Goal: Navigation & Orientation: Find specific page/section

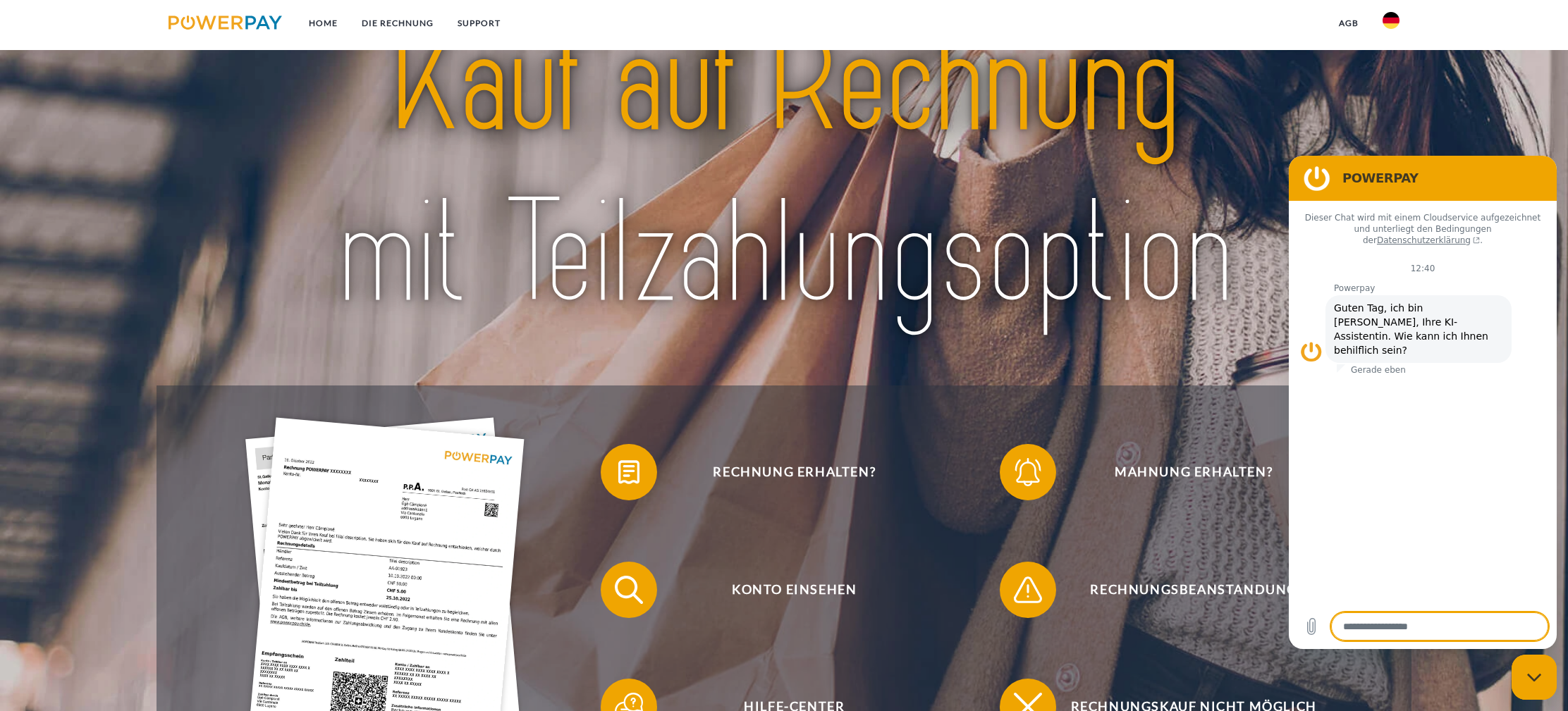
scroll to position [87, 0]
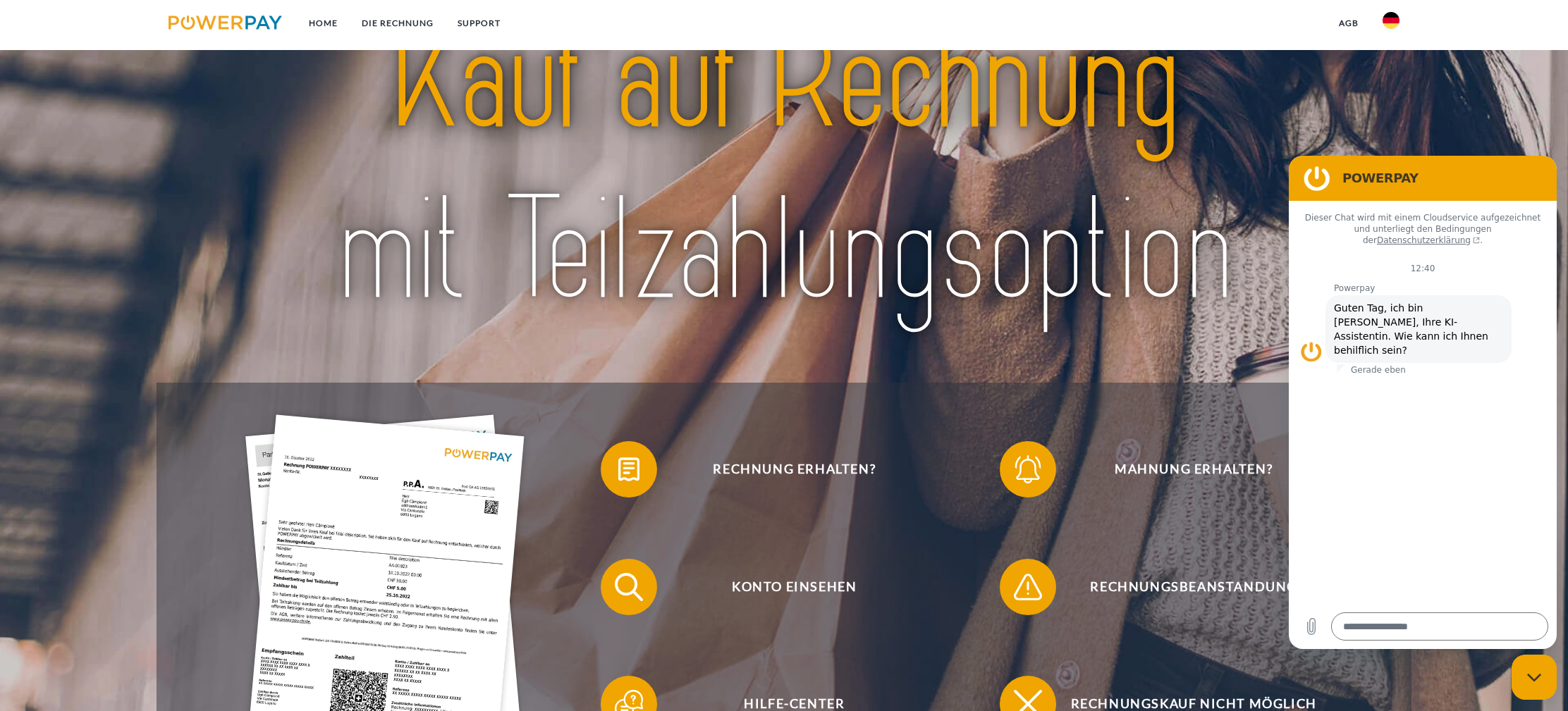
click at [1310, 177] on figure at bounding box center [1316, 178] width 28 height 28
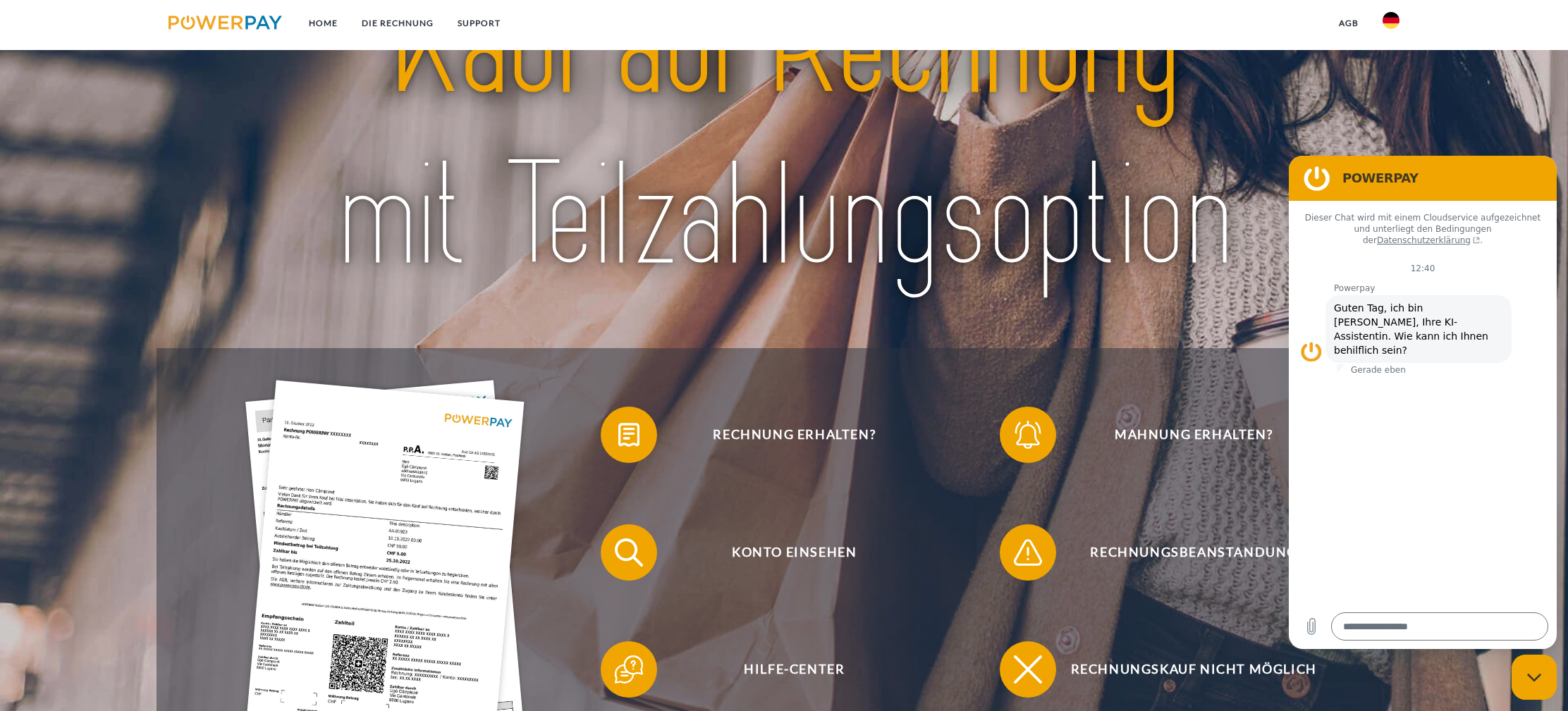
scroll to position [122, 0]
click at [1535, 680] on icon "Messaging-Fenster schließen" at bounding box center [1535, 678] width 15 height 10
type textarea "*"
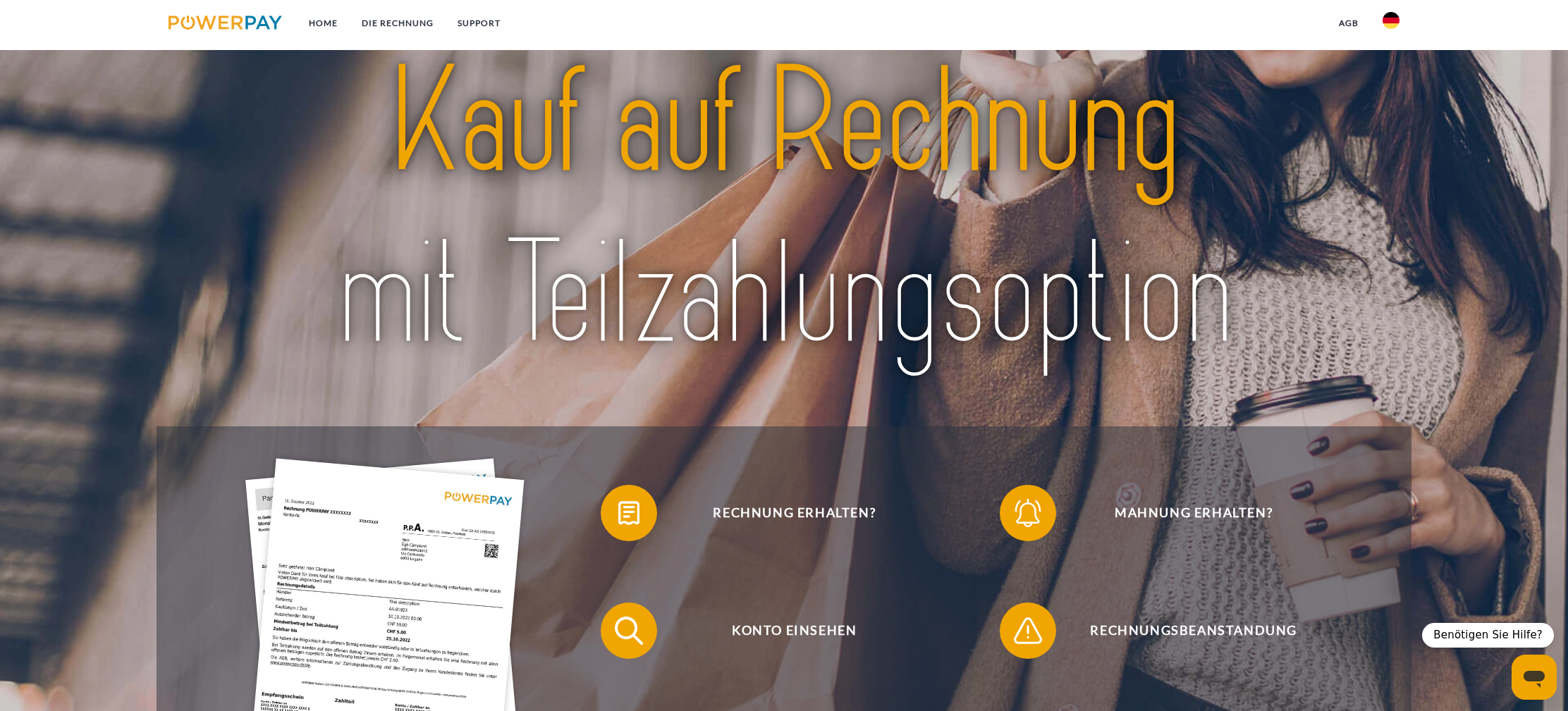
scroll to position [0, 0]
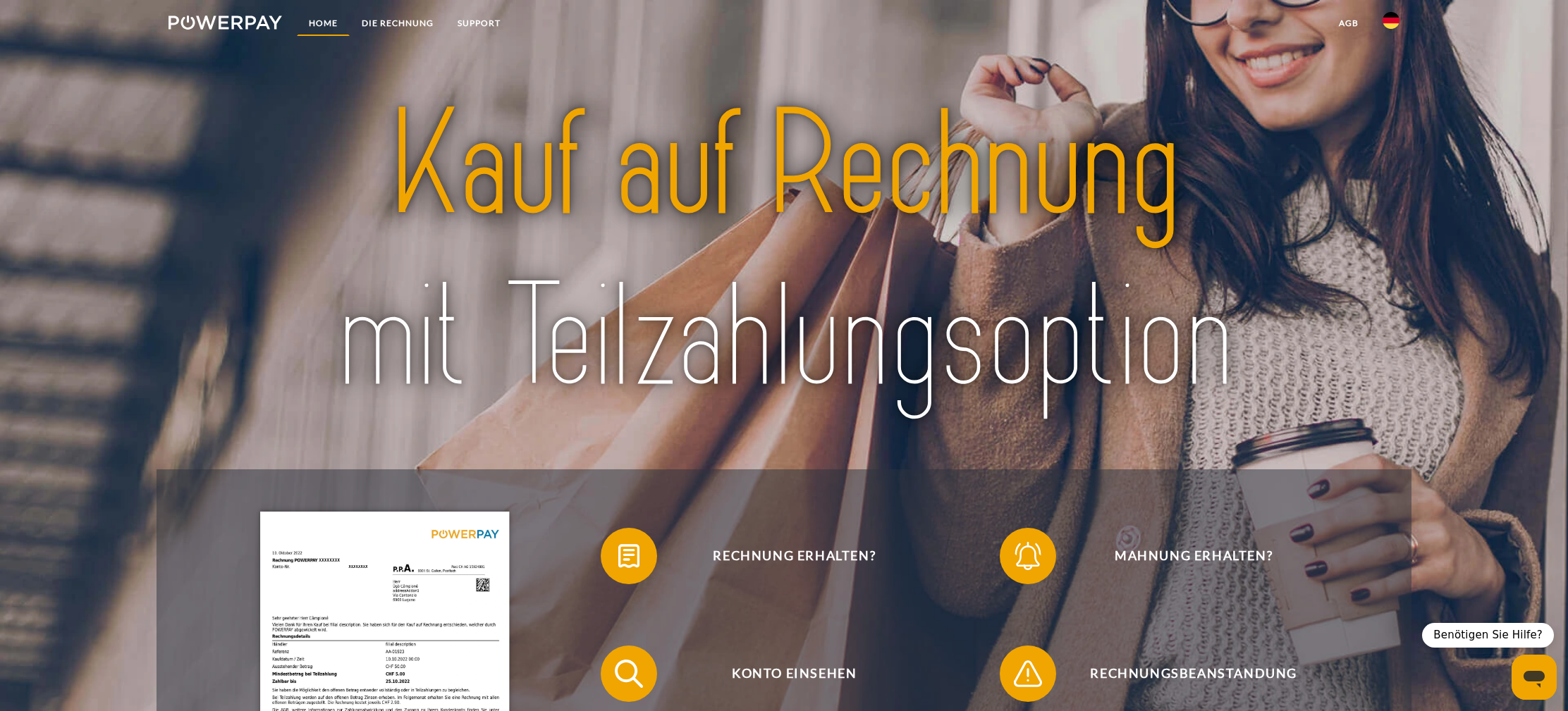
click at [329, 21] on link "Home" at bounding box center [323, 23] width 53 height 25
click at [387, 18] on link "DIE RECHNUNG" at bounding box center [397, 23] width 96 height 25
click at [474, 22] on link "SUPPORT" at bounding box center [479, 23] width 67 height 25
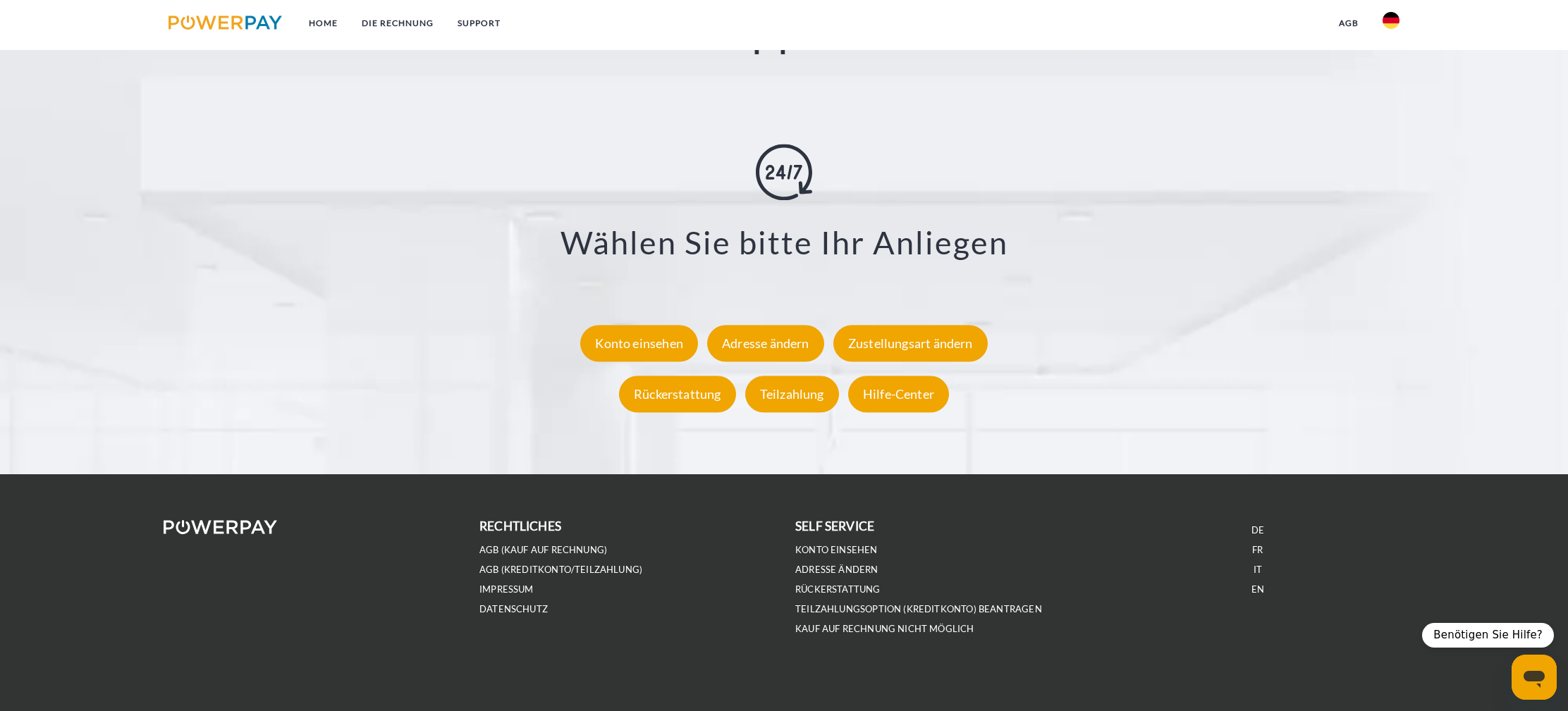
scroll to position [2607, 0]
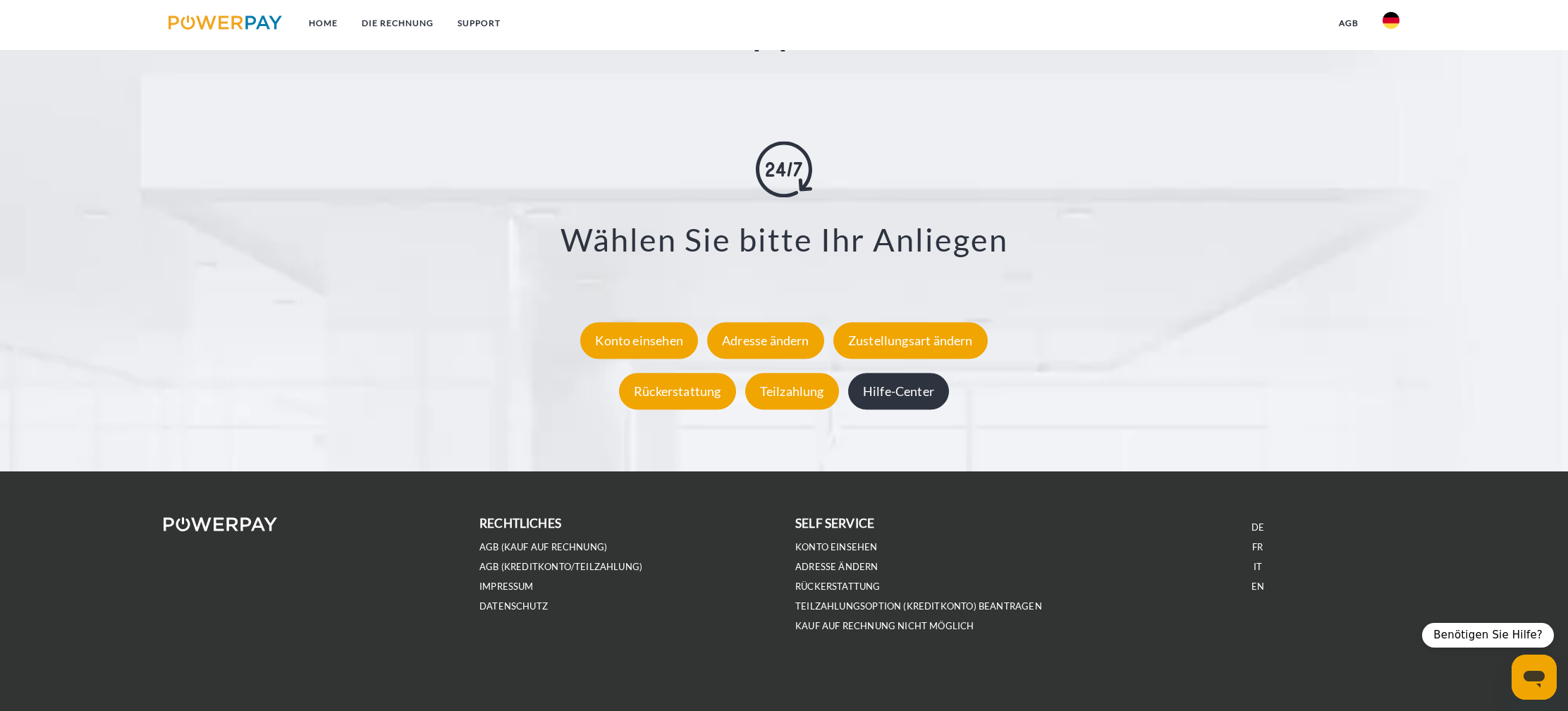
click at [911, 390] on div "Hilfe-Center" at bounding box center [898, 392] width 101 height 37
